Goal: Transaction & Acquisition: Book appointment/travel/reservation

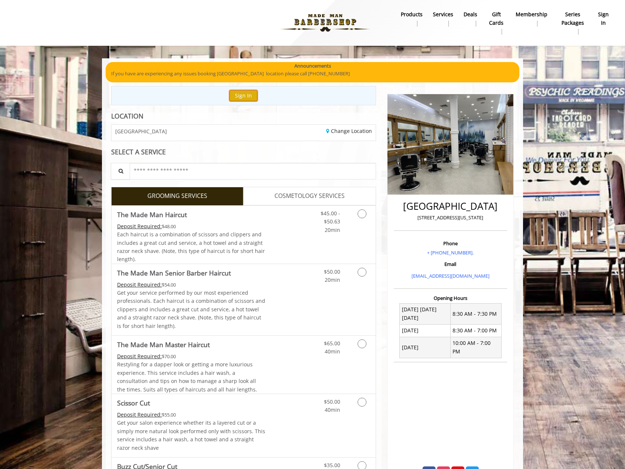
click at [239, 91] on button "Sign In" at bounding box center [243, 95] width 28 height 11
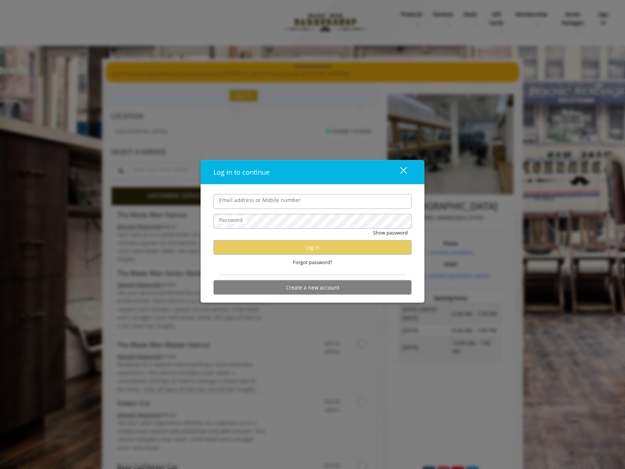
click at [287, 201] on input "Email address or Mobile number" at bounding box center [313, 201] width 198 height 15
type input "**********"
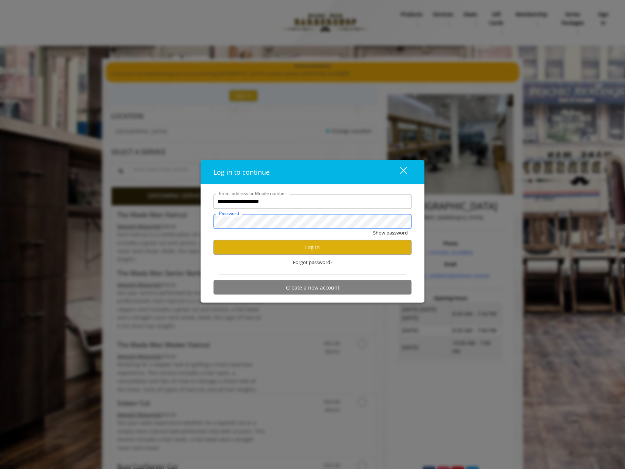
click at [373, 229] on button "Show password" at bounding box center [390, 233] width 35 height 8
click at [307, 245] on button "Log in" at bounding box center [313, 247] width 198 height 14
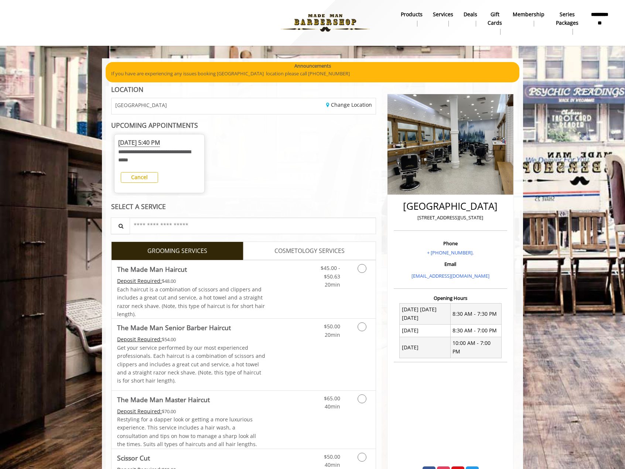
click at [157, 144] on span "[DATE] 5:40 PM" at bounding box center [139, 143] width 42 height 8
click at [146, 142] on span "[DATE] 5:40 PM" at bounding box center [139, 143] width 42 height 8
click at [141, 178] on b "Cancel" at bounding box center [139, 177] width 17 height 7
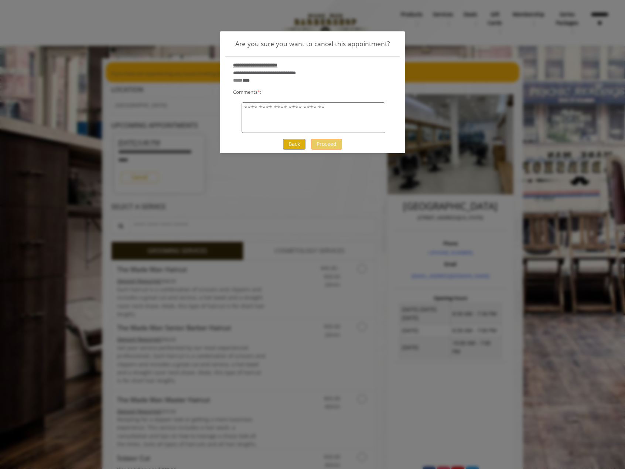
click at [322, 113] on textarea "Comments * :" at bounding box center [314, 117] width 144 height 31
type textarea "**********"
click at [318, 149] on div "Back Proceed" at bounding box center [312, 144] width 185 height 18
click at [324, 139] on button "Proceed" at bounding box center [326, 144] width 31 height 11
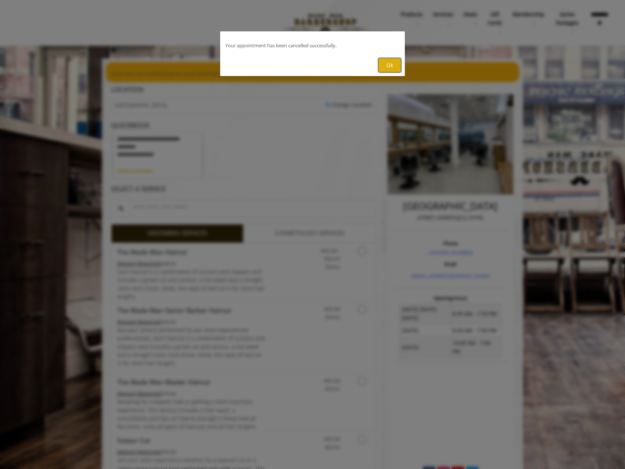
click at [387, 67] on button "Ok" at bounding box center [389, 65] width 23 height 14
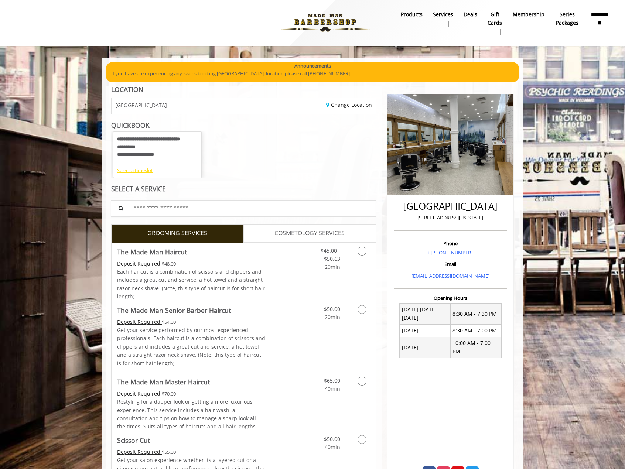
click at [150, 171] on div "Select a timeslot" at bounding box center [157, 171] width 81 height 8
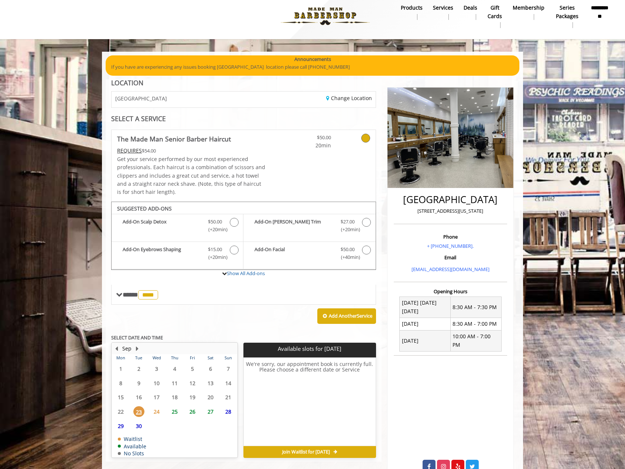
scroll to position [24, 0]
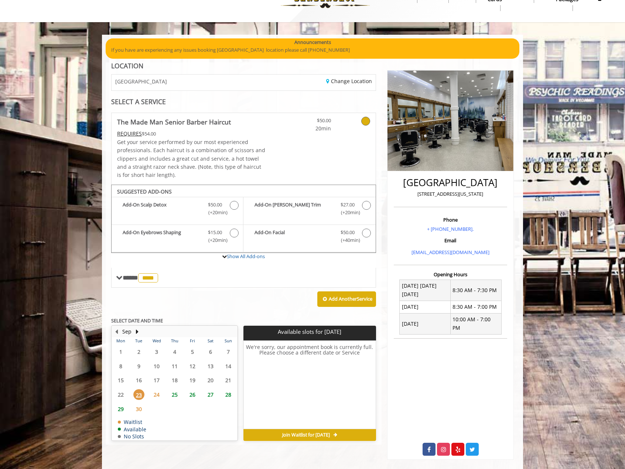
click at [231, 392] on span "28" at bounding box center [228, 394] width 11 height 11
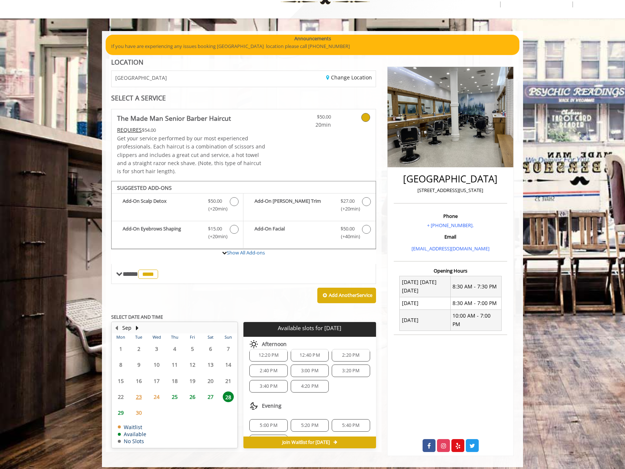
scroll to position [0, 0]
click at [312, 376] on span "3:00 PM" at bounding box center [309, 379] width 17 height 6
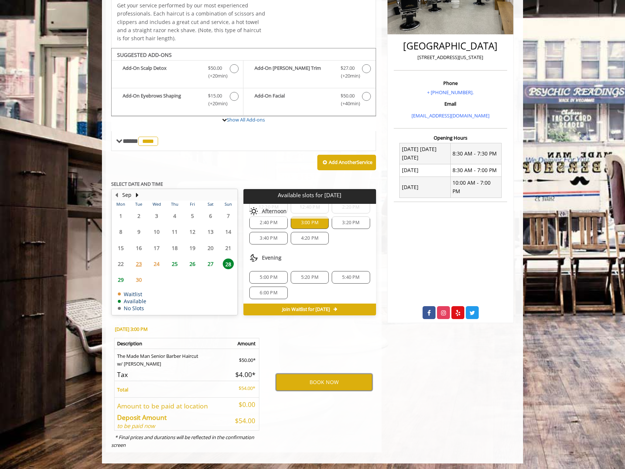
scroll to position [24, 0]
click at [286, 382] on button "BOOK NOW" at bounding box center [324, 382] width 96 height 17
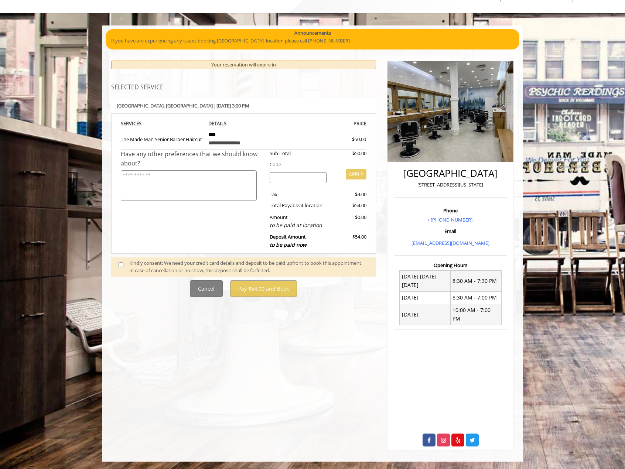
scroll to position [0, 0]
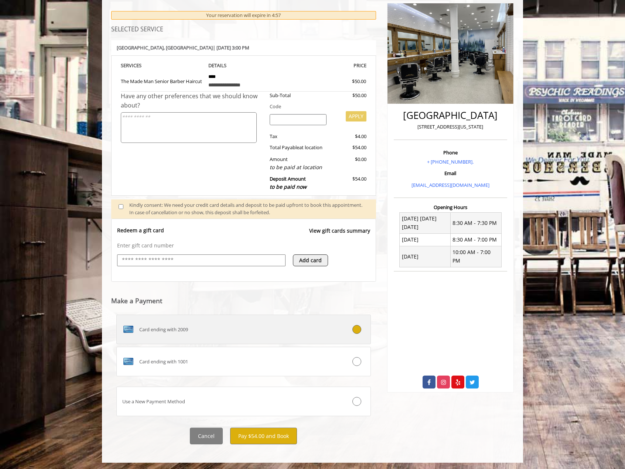
click at [214, 327] on div "Card ending with 2009" at bounding box center [222, 330] width 211 height 12
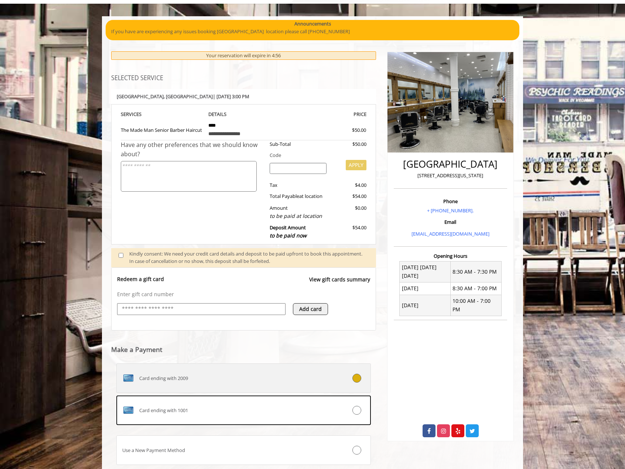
click at [235, 373] on div "Card ending with 2009" at bounding box center [222, 378] width 211 height 12
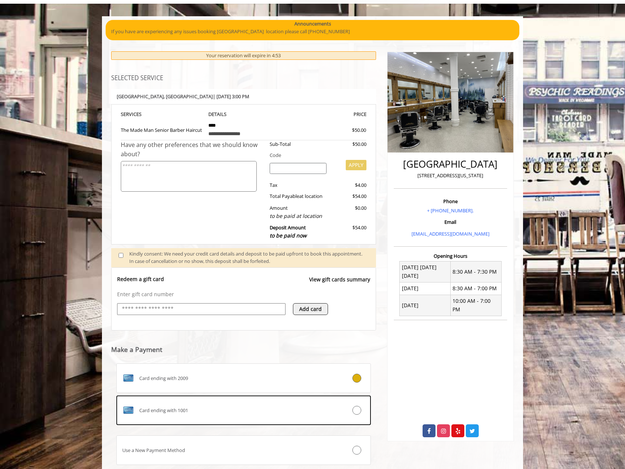
scroll to position [91, 0]
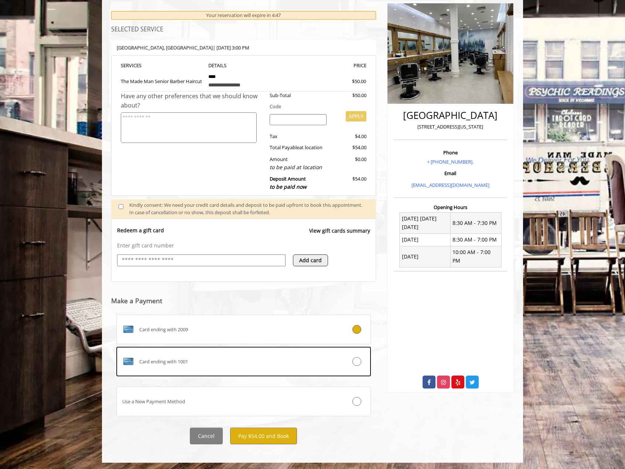
click at [265, 392] on label "Use a New Payment Method" at bounding box center [243, 402] width 255 height 30
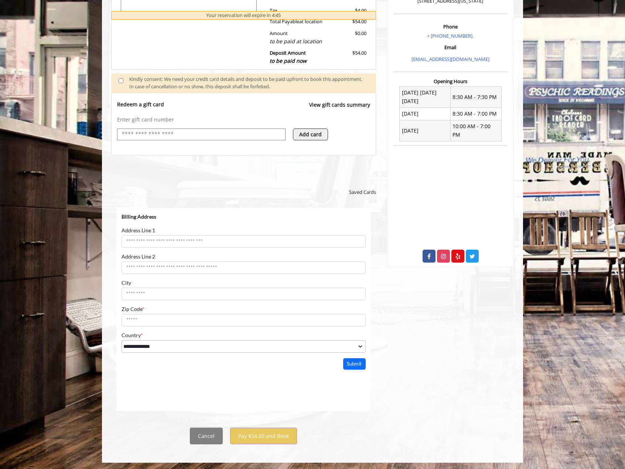
scroll to position [0, 0]
select select "***"
click at [365, 190] on span "Saved Cards" at bounding box center [362, 192] width 27 height 8
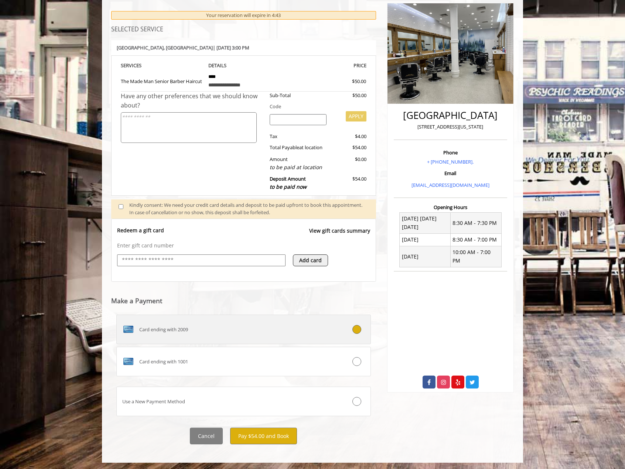
click at [197, 328] on div "Card ending with 2009" at bounding box center [222, 330] width 211 height 12
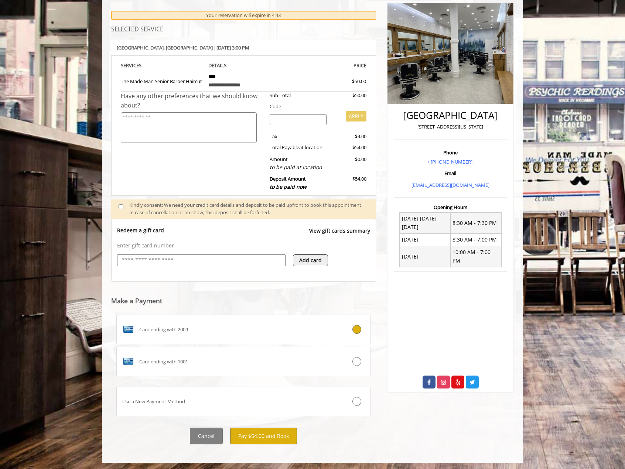
scroll to position [42, 0]
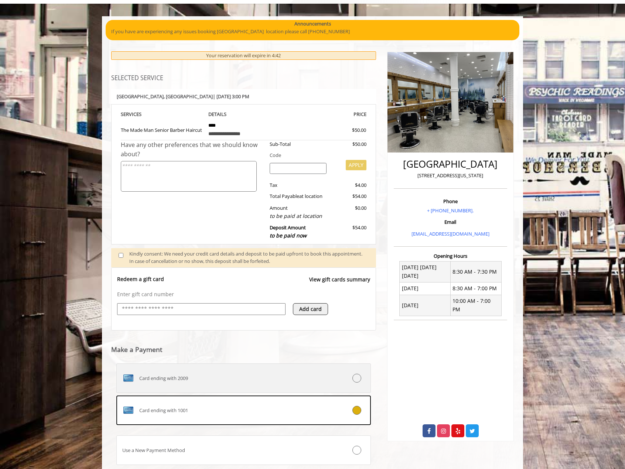
click at [229, 386] on label "Card ending with 2009" at bounding box center [243, 379] width 255 height 30
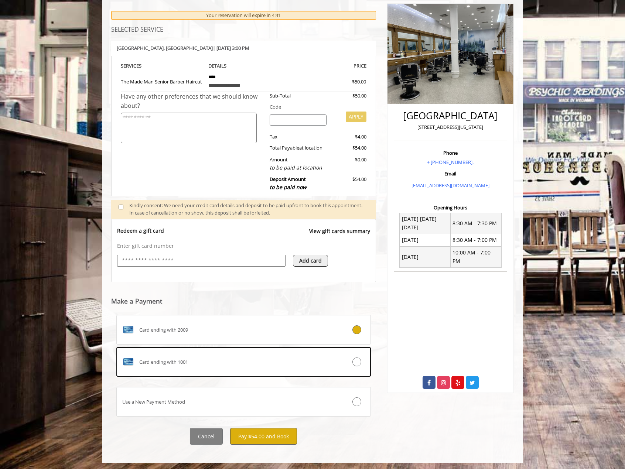
scroll to position [91, 0]
click at [273, 433] on button "Pay $54.00 and Book" at bounding box center [263, 436] width 67 height 17
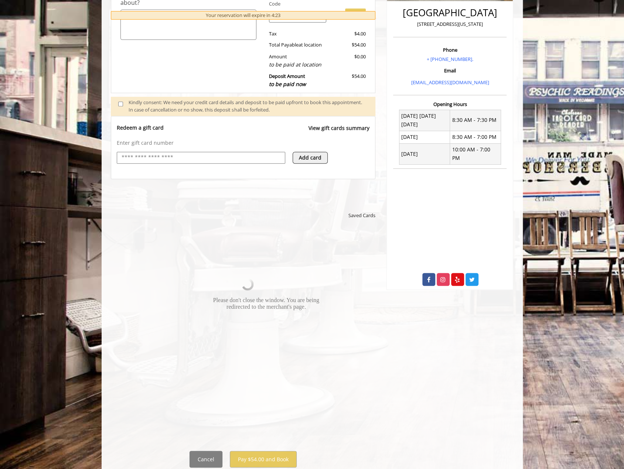
scroll to position [217, 0]
